Goal: Check status: Check status

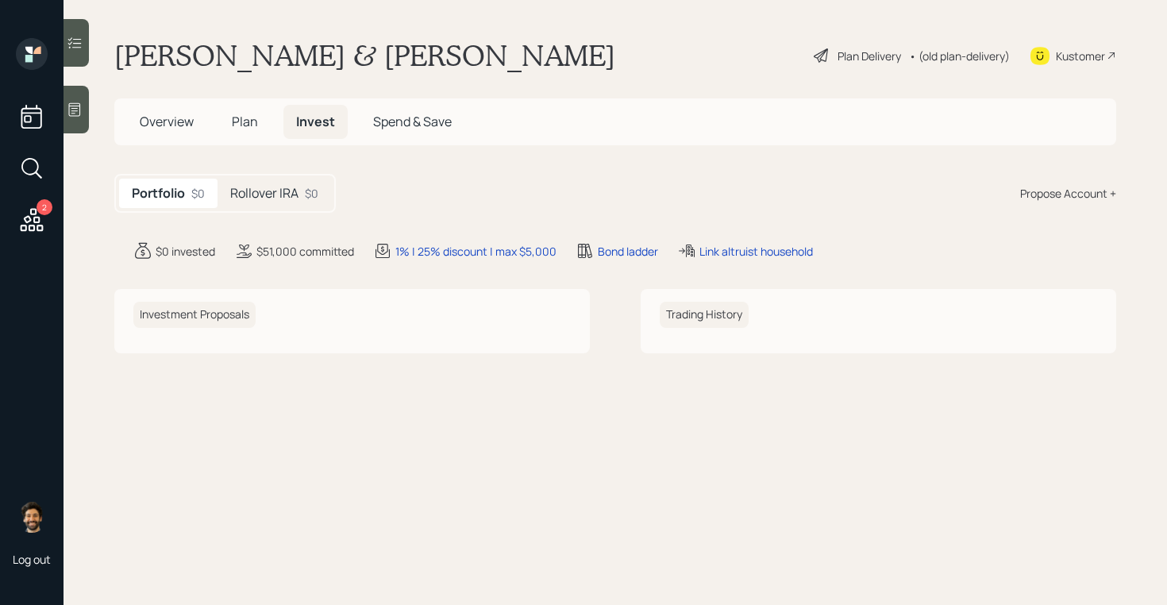
click at [290, 189] on h5 "Rollover IRA" at bounding box center [264, 193] width 68 height 15
